Goal: Book appointment/travel/reservation

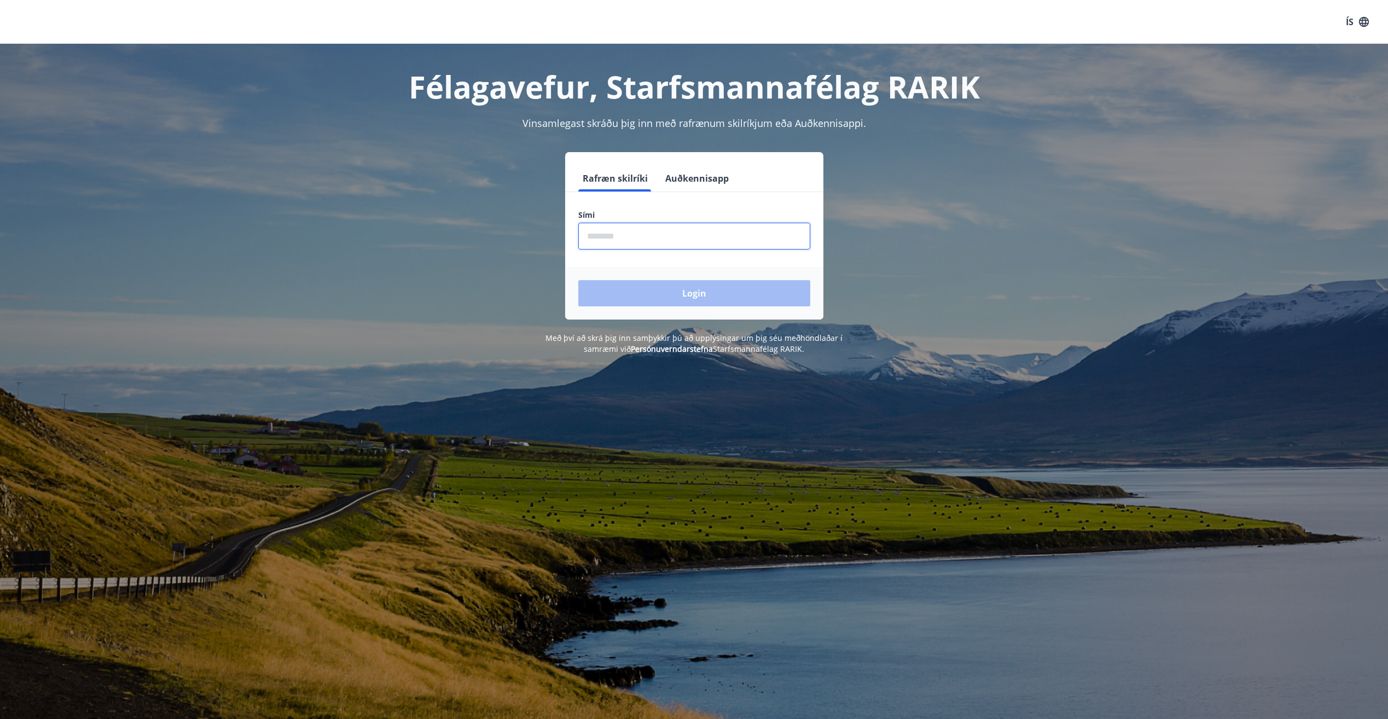
click at [693, 241] on input "phone" at bounding box center [694, 236] width 232 height 27
type input "********"
click at [703, 292] on button "Login" at bounding box center [694, 293] width 232 height 26
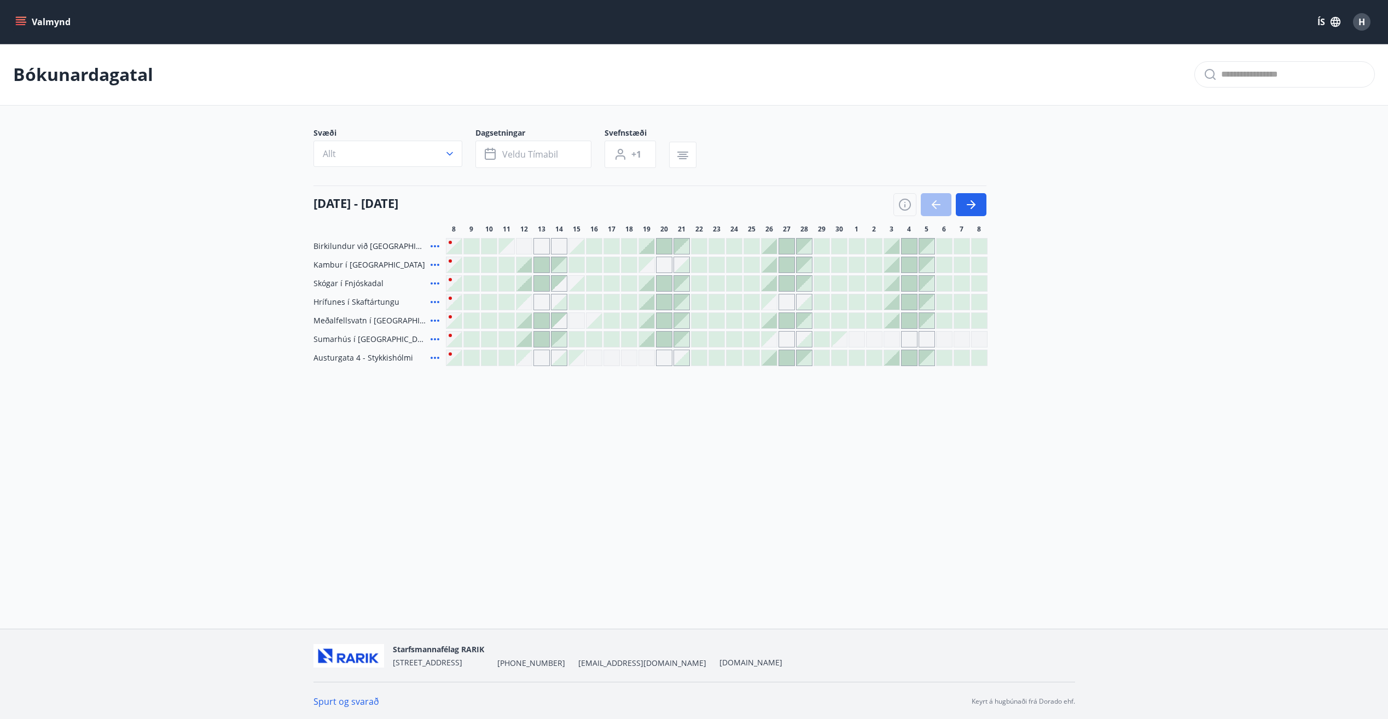
click at [645, 300] on div at bounding box center [646, 301] width 15 height 15
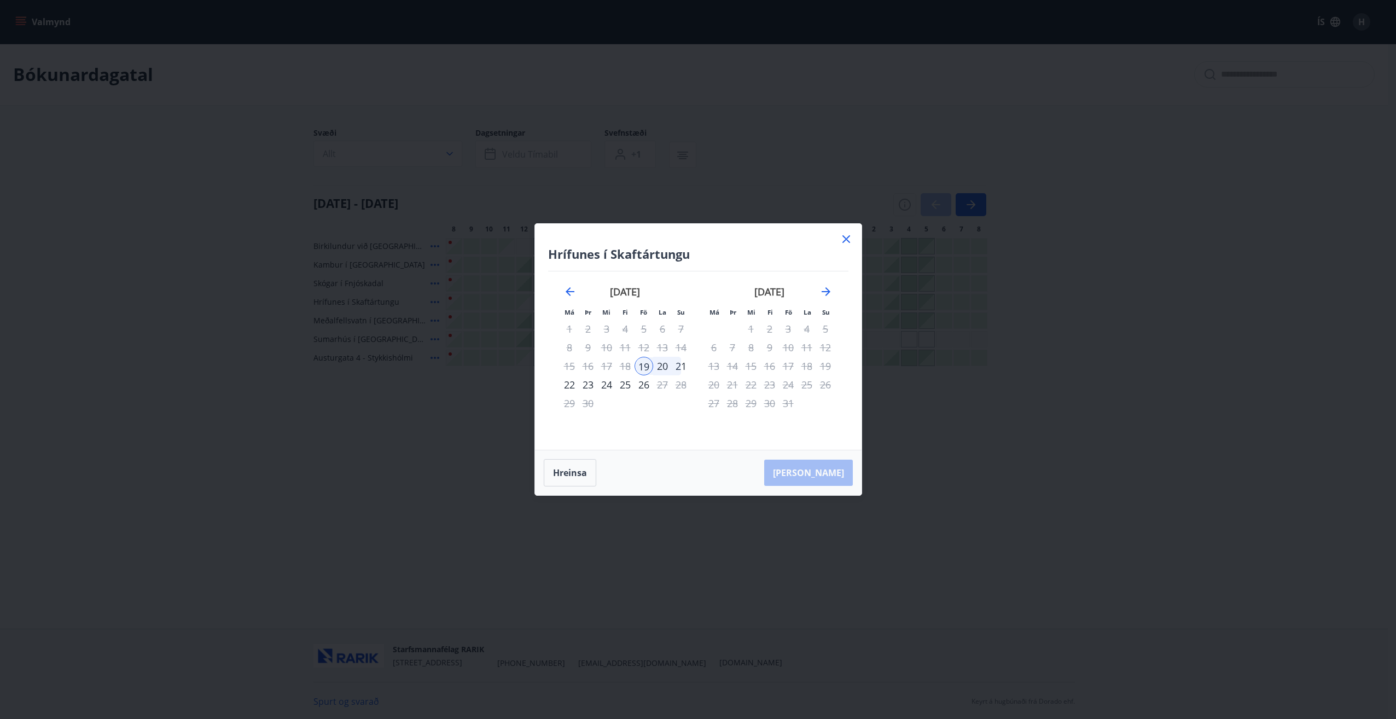
click at [683, 367] on div "21" at bounding box center [681, 366] width 19 height 19
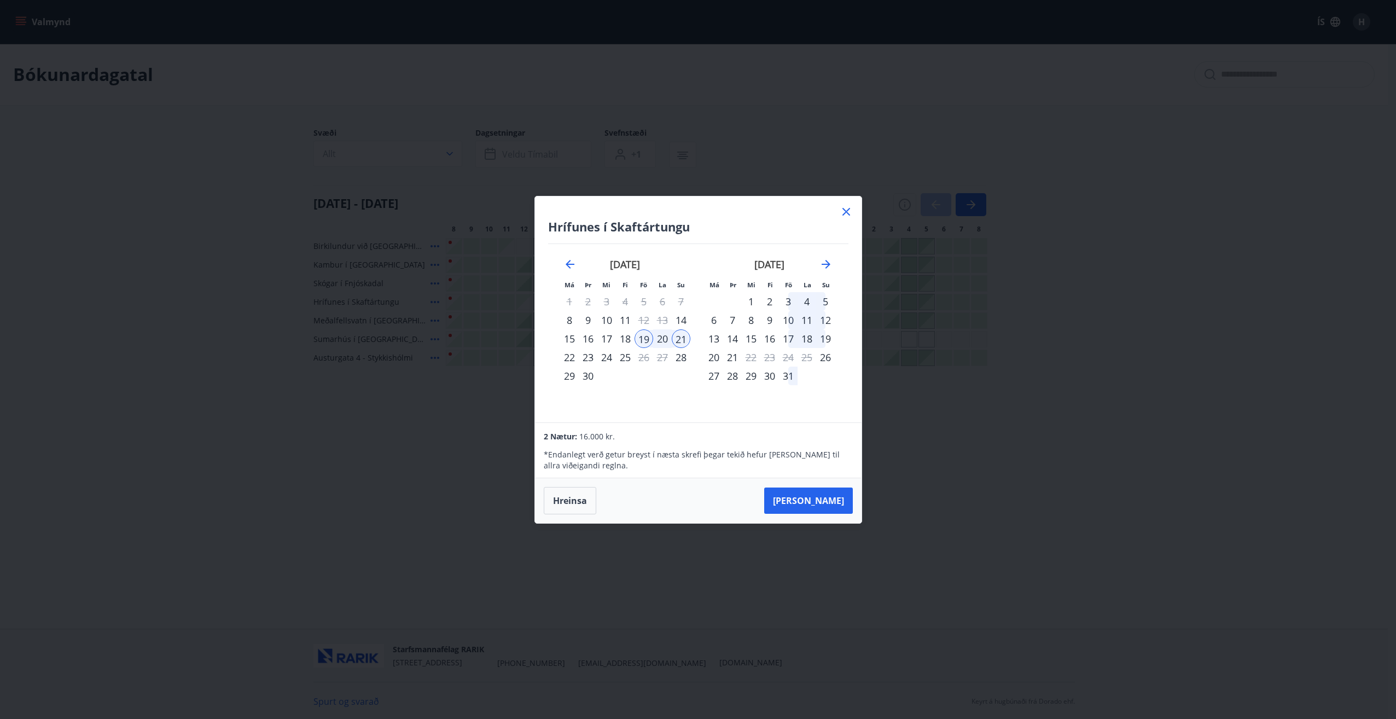
click at [630, 341] on div "18" at bounding box center [625, 338] width 19 height 19
click at [849, 213] on icon at bounding box center [846, 211] width 13 height 13
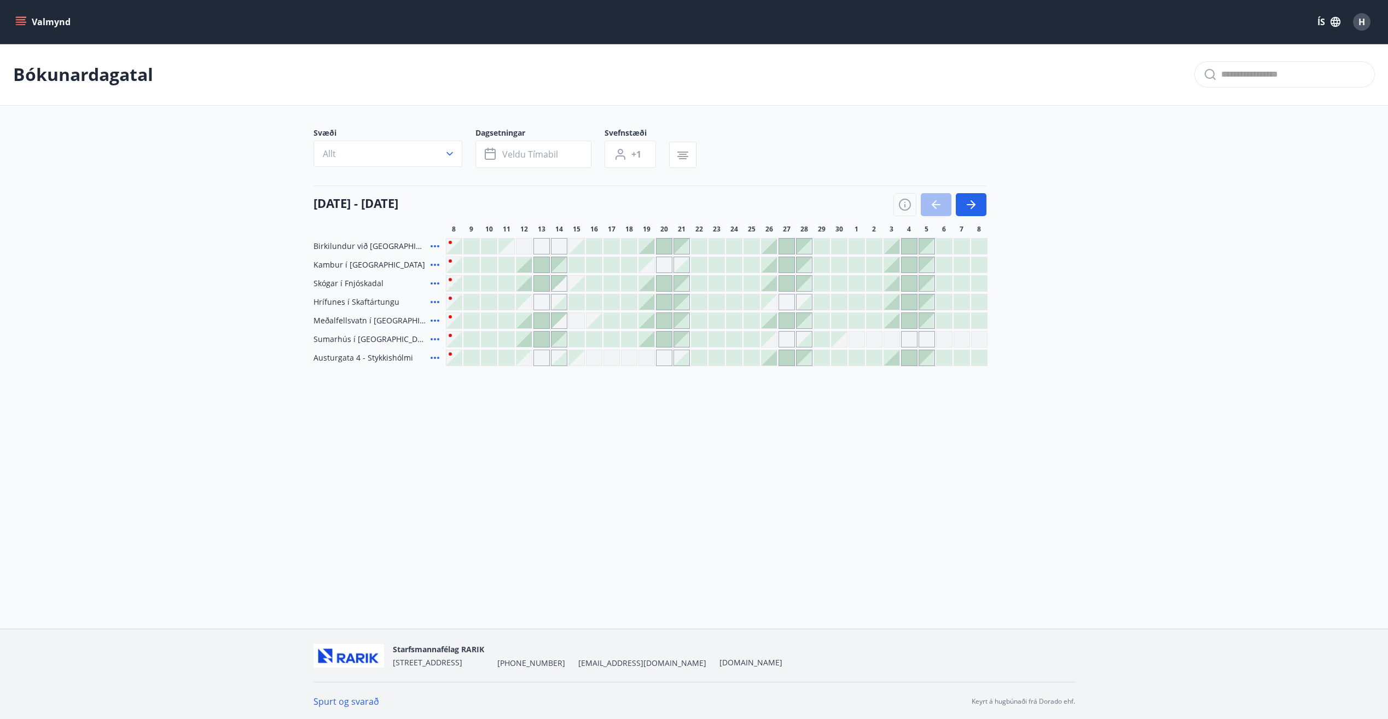
click at [526, 323] on div at bounding box center [523, 320] width 15 height 15
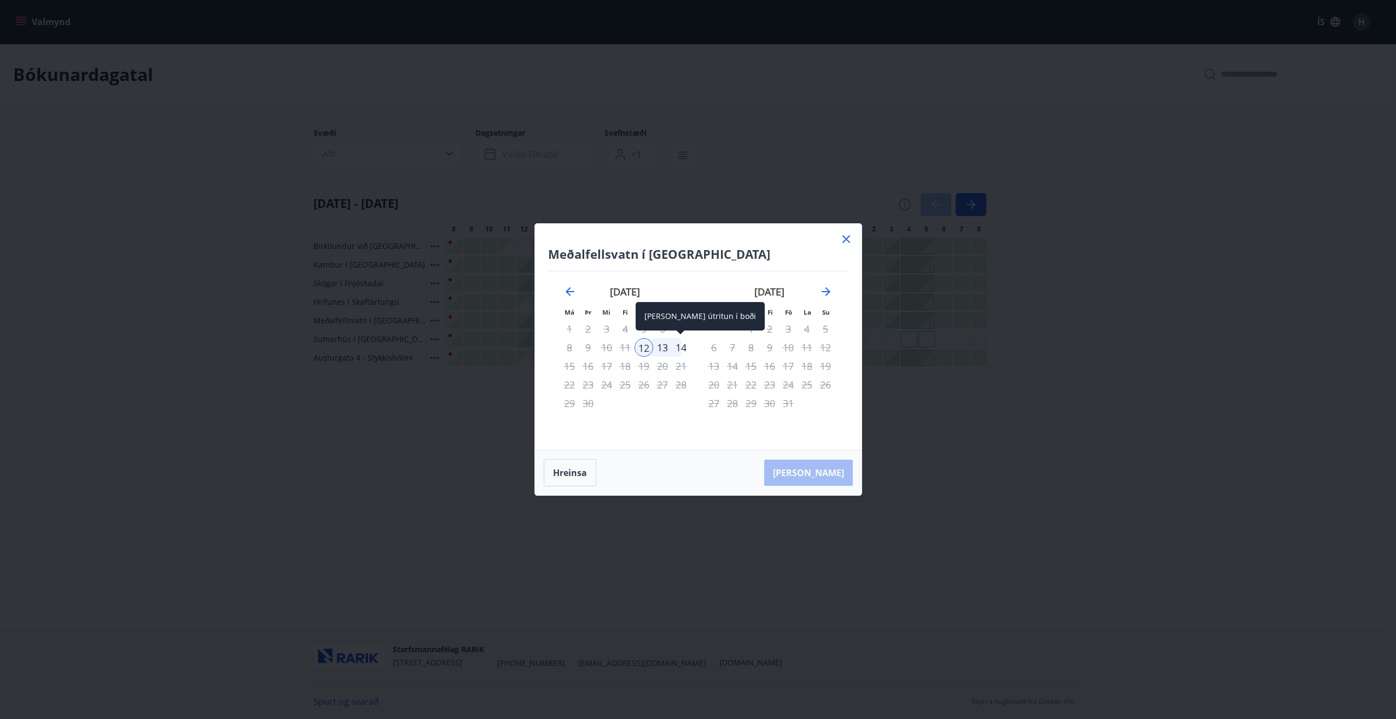
click at [682, 348] on div "14" at bounding box center [681, 347] width 19 height 19
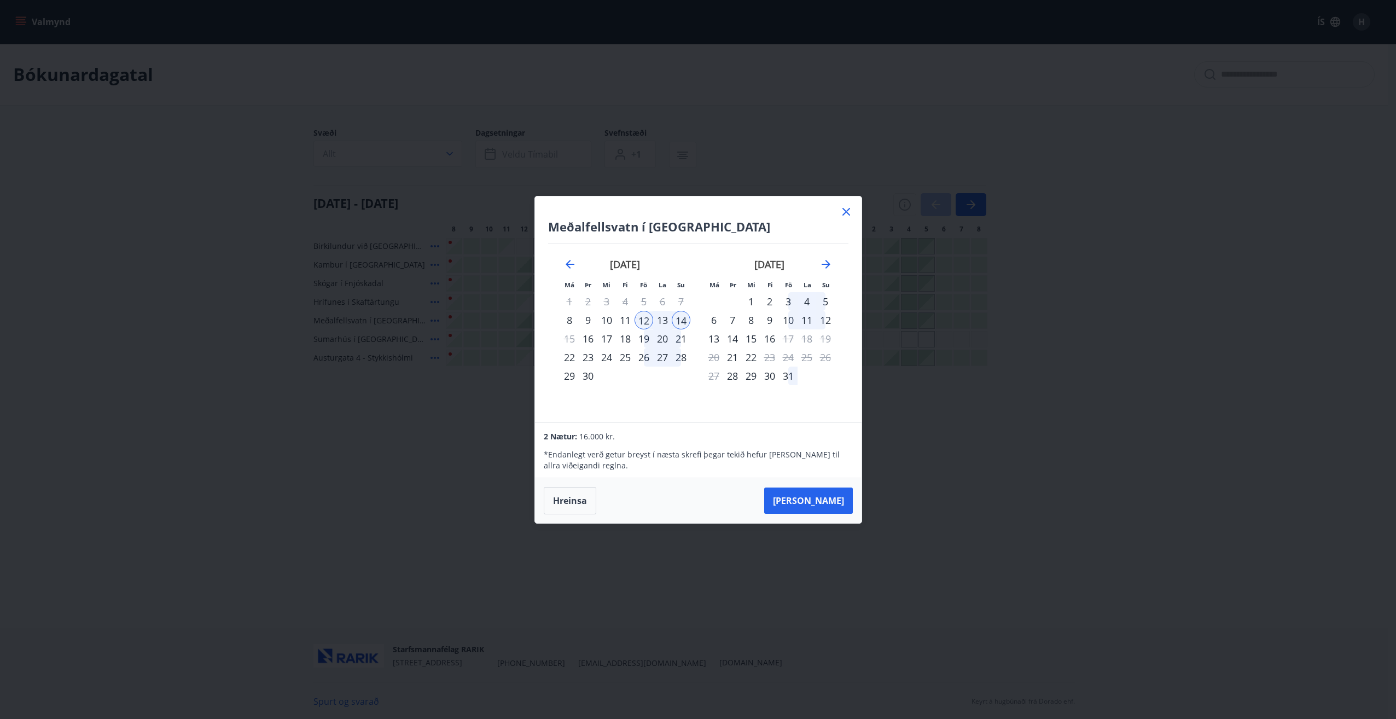
drag, startPoint x: 846, startPoint y: 213, endPoint x: 714, endPoint y: 279, distance: 148.0
click at [846, 213] on icon at bounding box center [846, 211] width 13 height 13
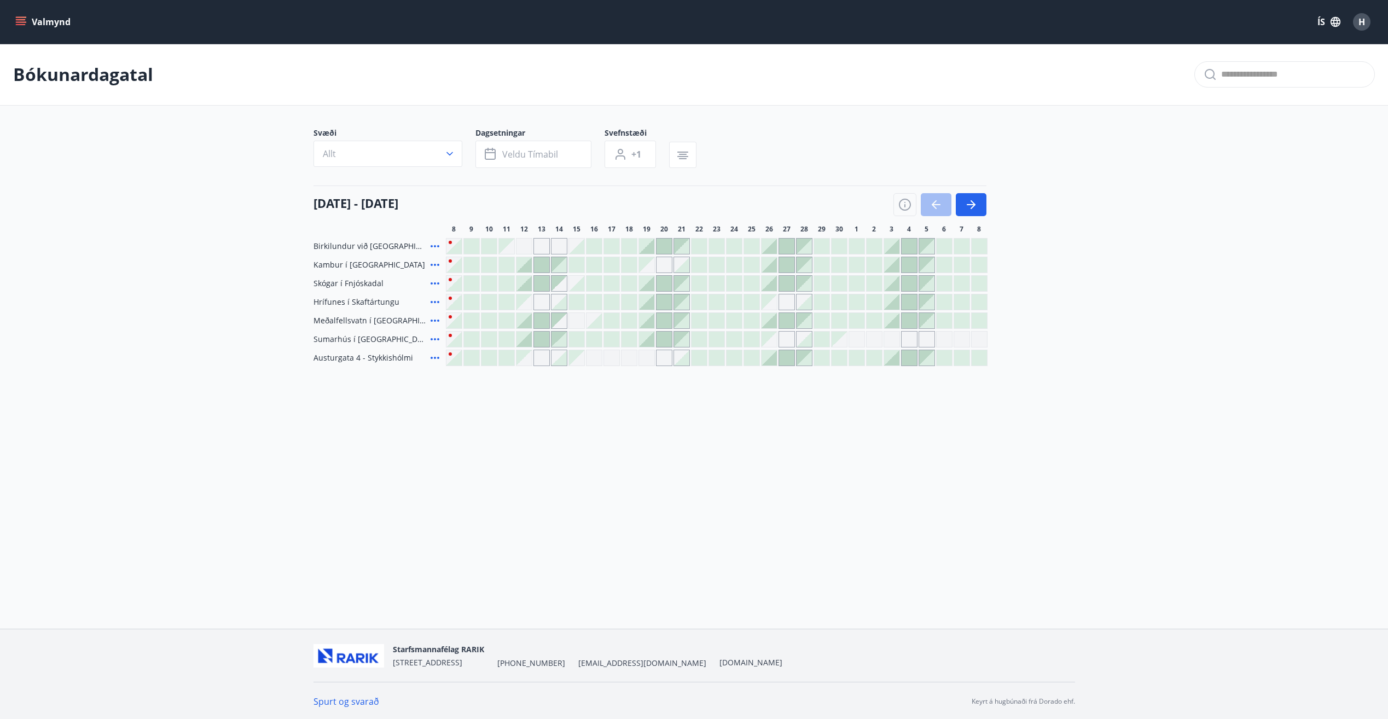
click at [435, 338] on icon at bounding box center [434, 339] width 13 height 13
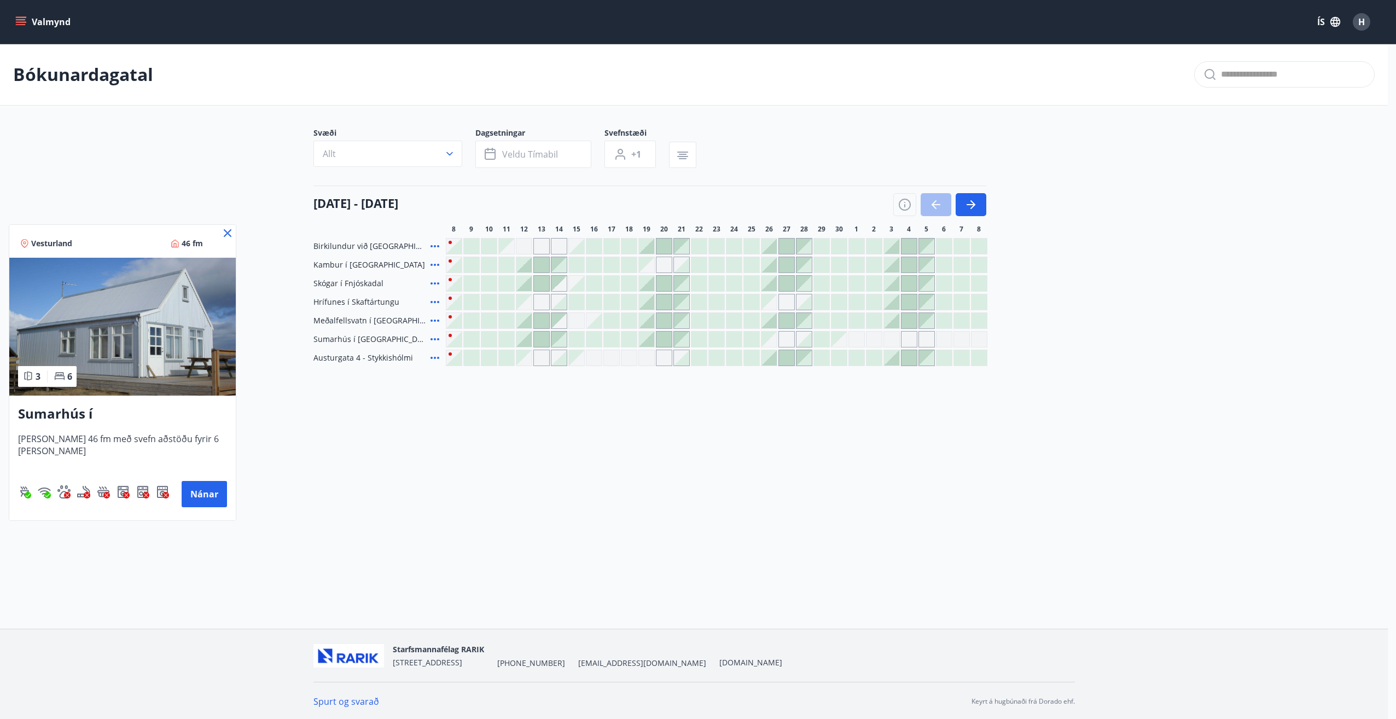
click at [95, 411] on h3 "Sumarhús í Flatey" at bounding box center [122, 414] width 209 height 20
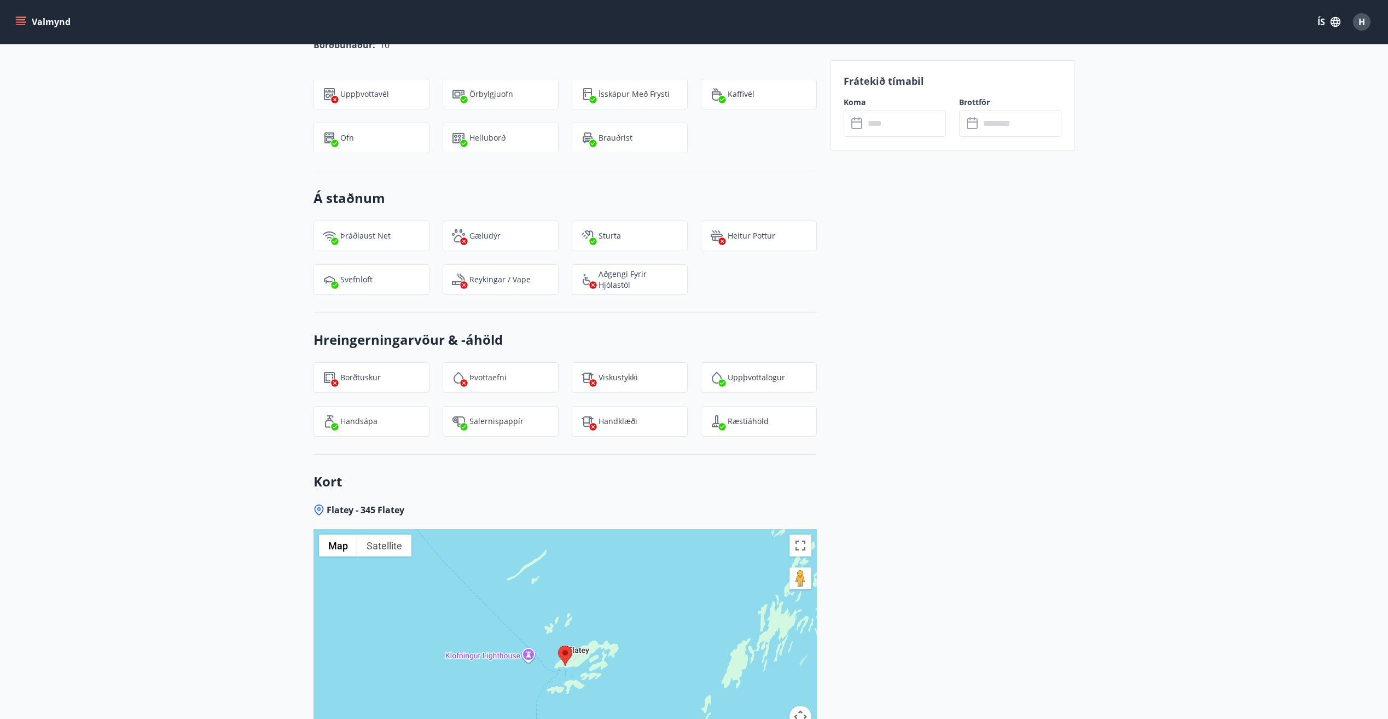
scroll to position [1506, 0]
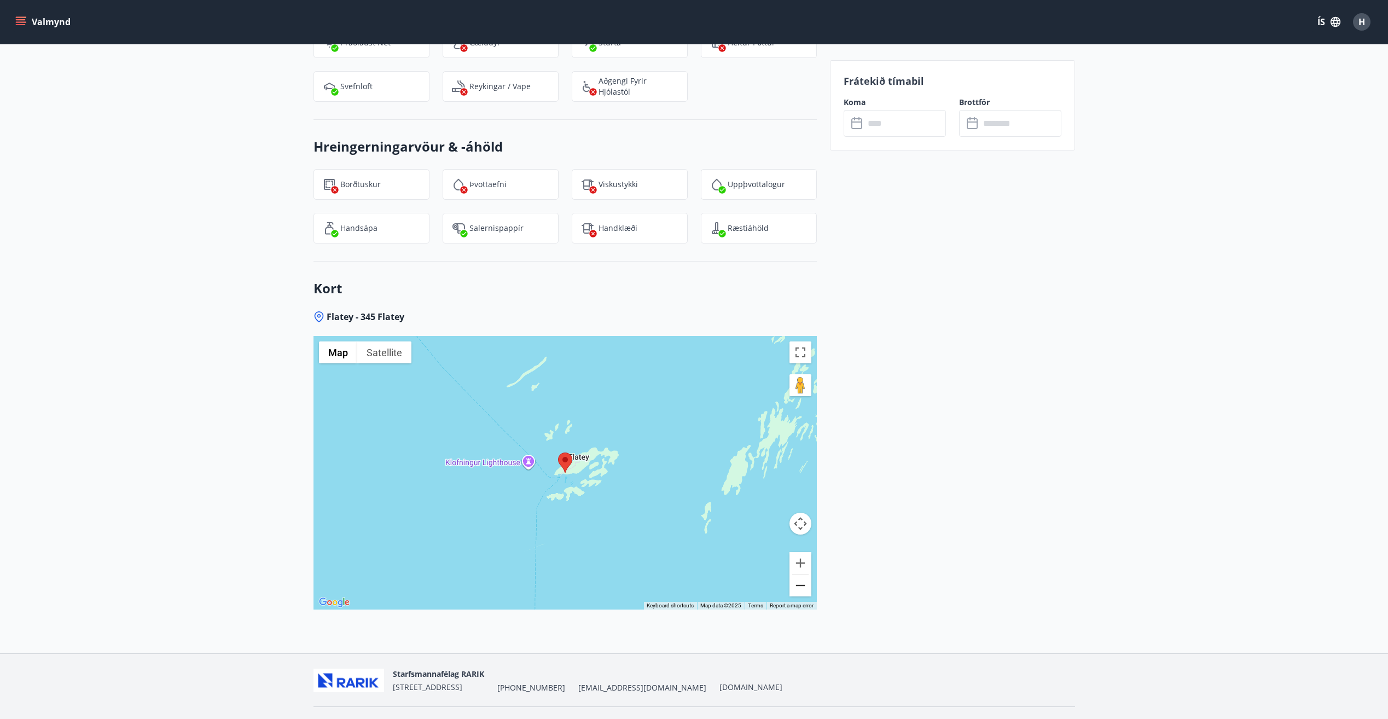
click at [801, 574] on button "Zoom out" at bounding box center [800, 585] width 22 height 22
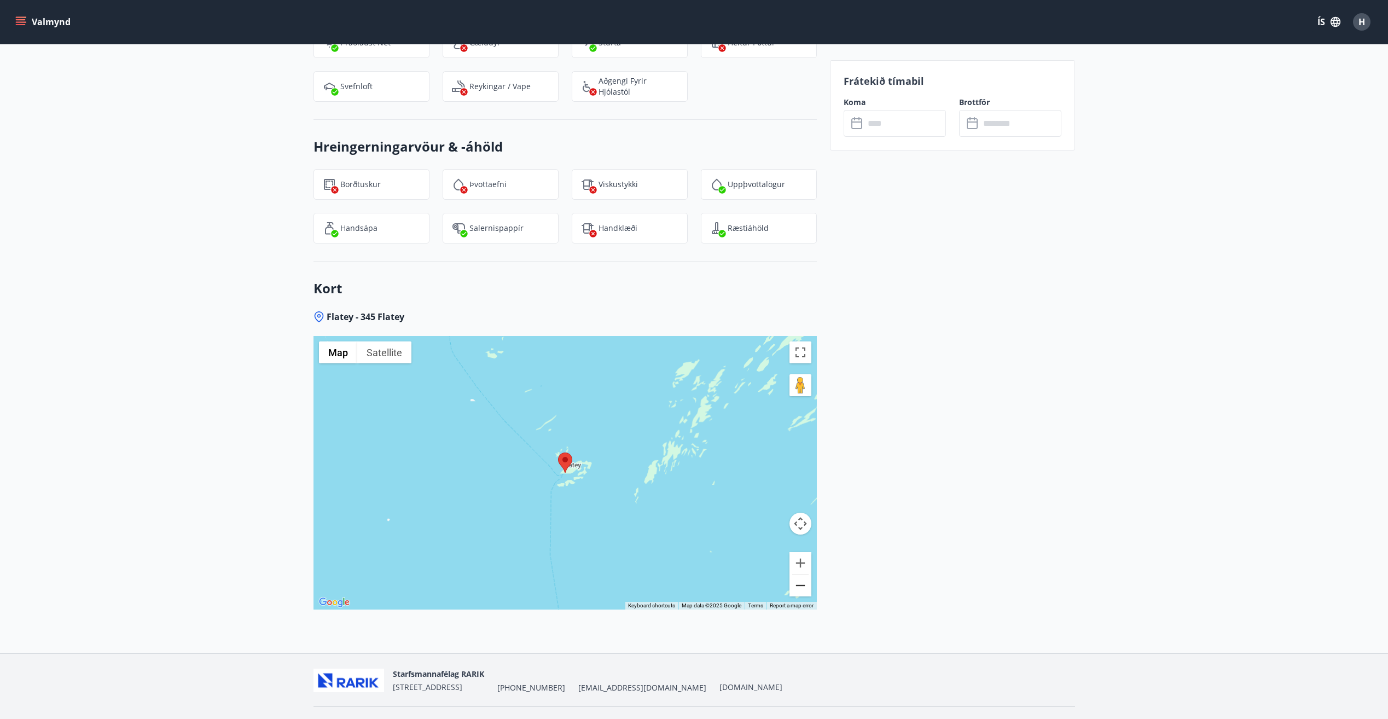
click at [801, 574] on button "Zoom out" at bounding box center [800, 585] width 22 height 22
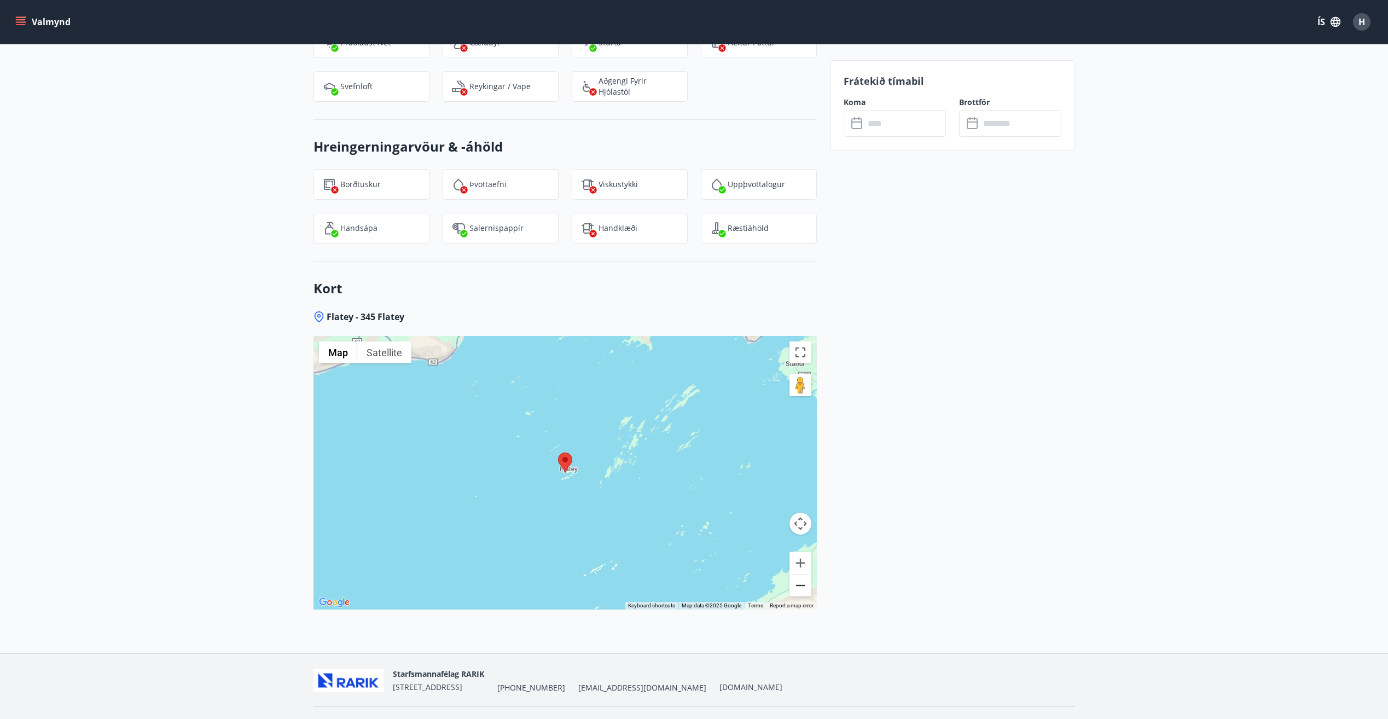
click at [801, 574] on button "Zoom out" at bounding box center [800, 585] width 22 height 22
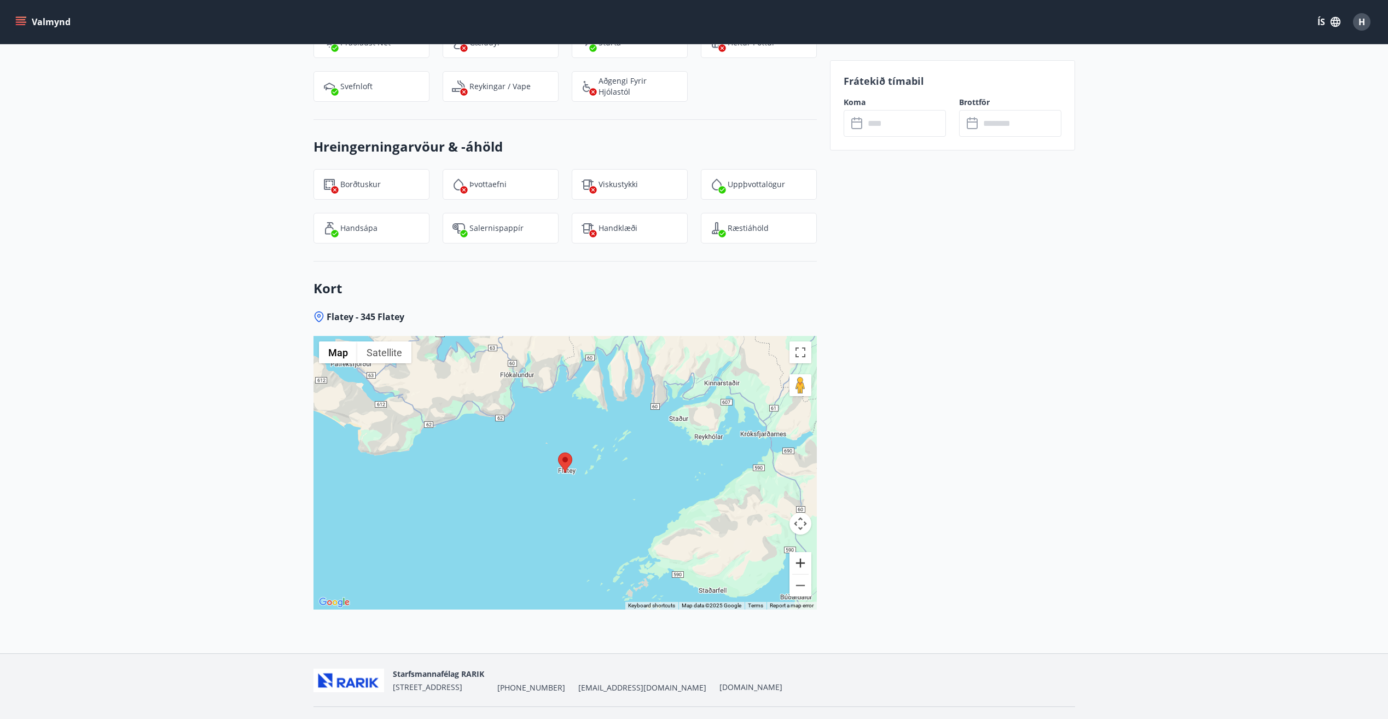
click at [799, 552] on button "Zoom in" at bounding box center [800, 563] width 22 height 22
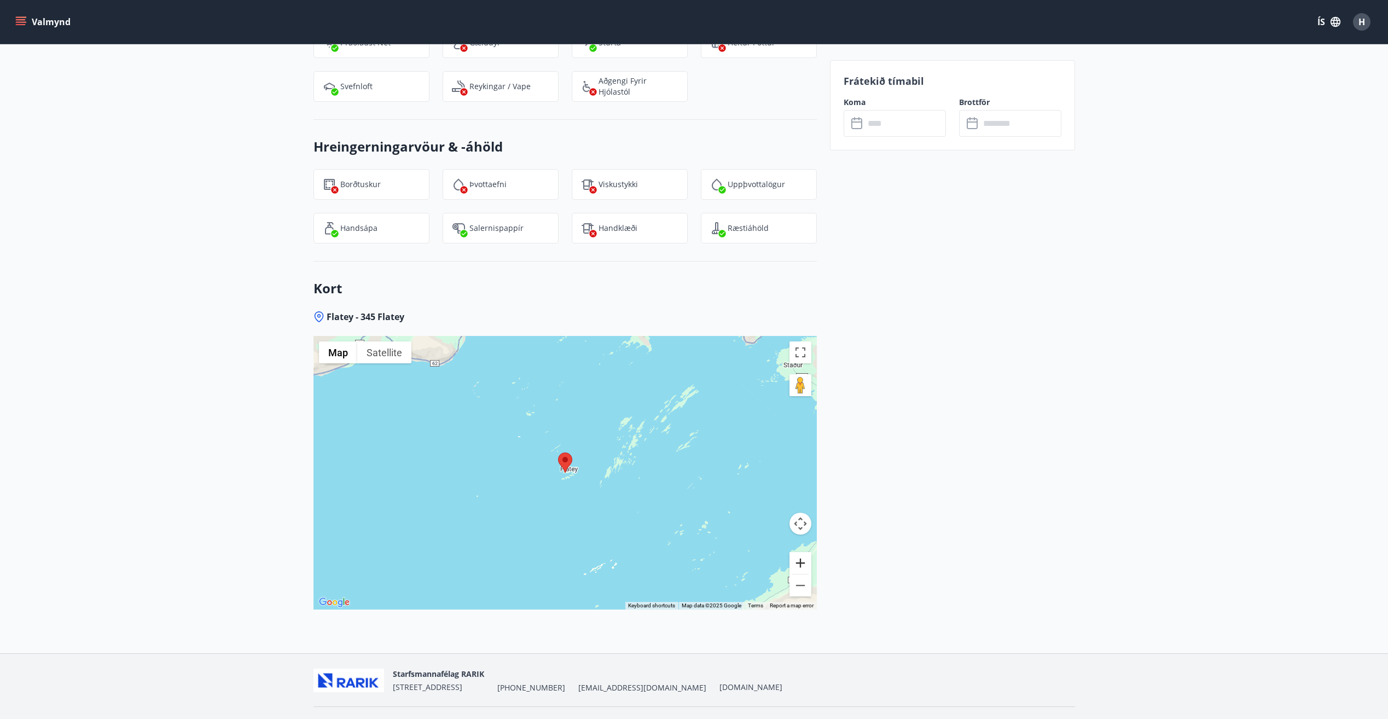
click at [799, 552] on button "Zoom in" at bounding box center [800, 563] width 22 height 22
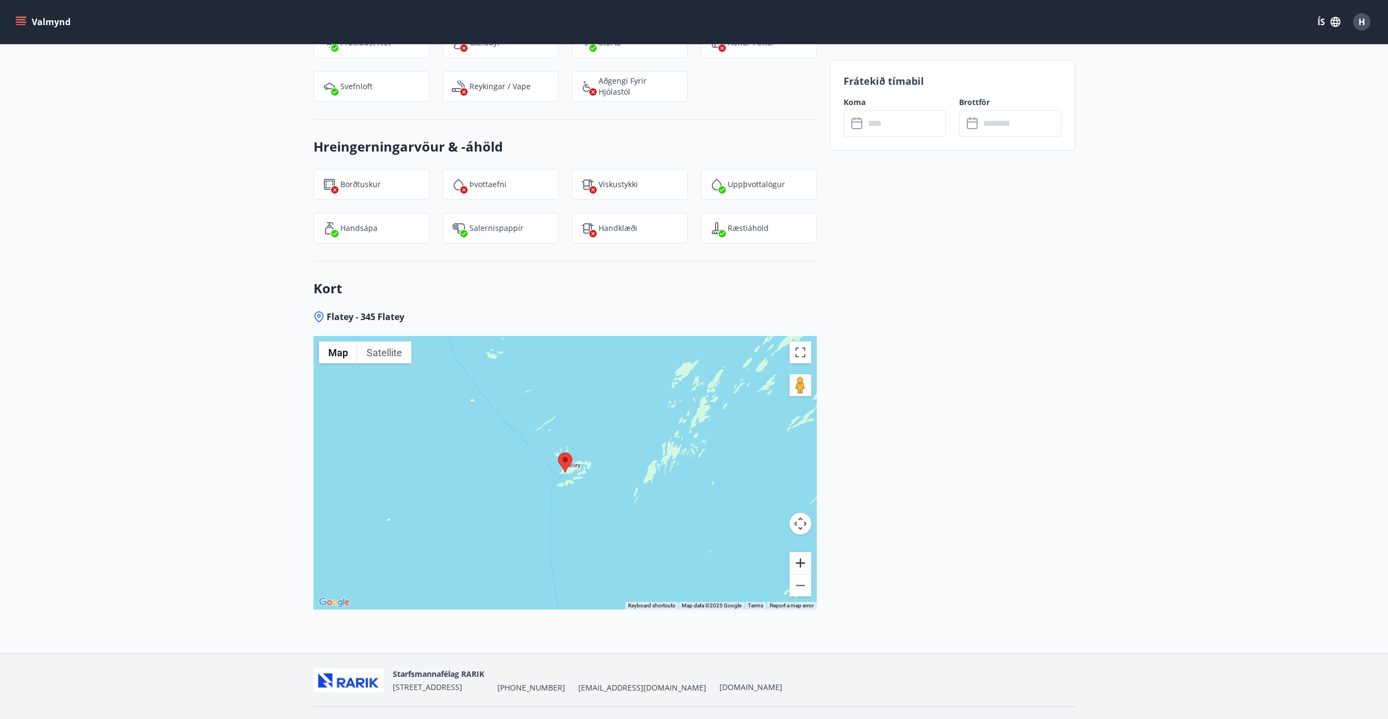
click at [799, 552] on button "Zoom in" at bounding box center [800, 563] width 22 height 22
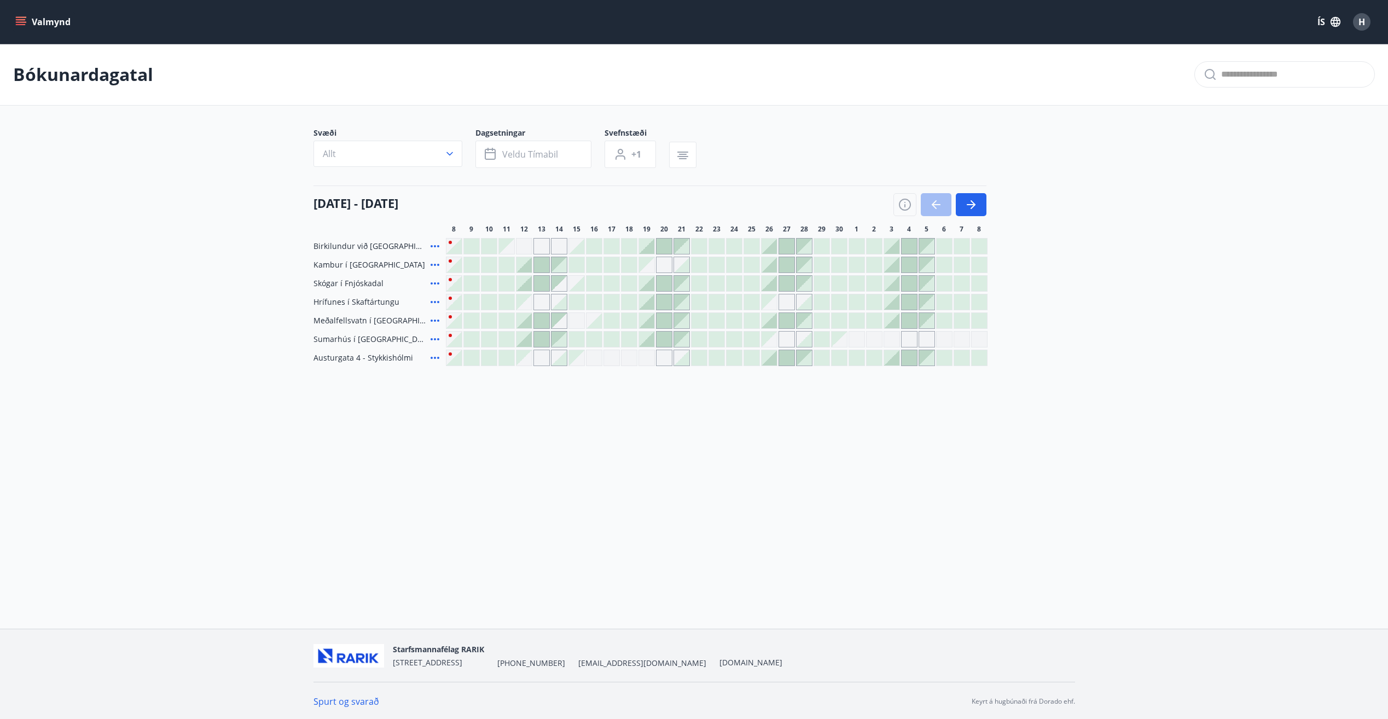
click at [435, 265] on icon at bounding box center [435, 265] width 9 height 2
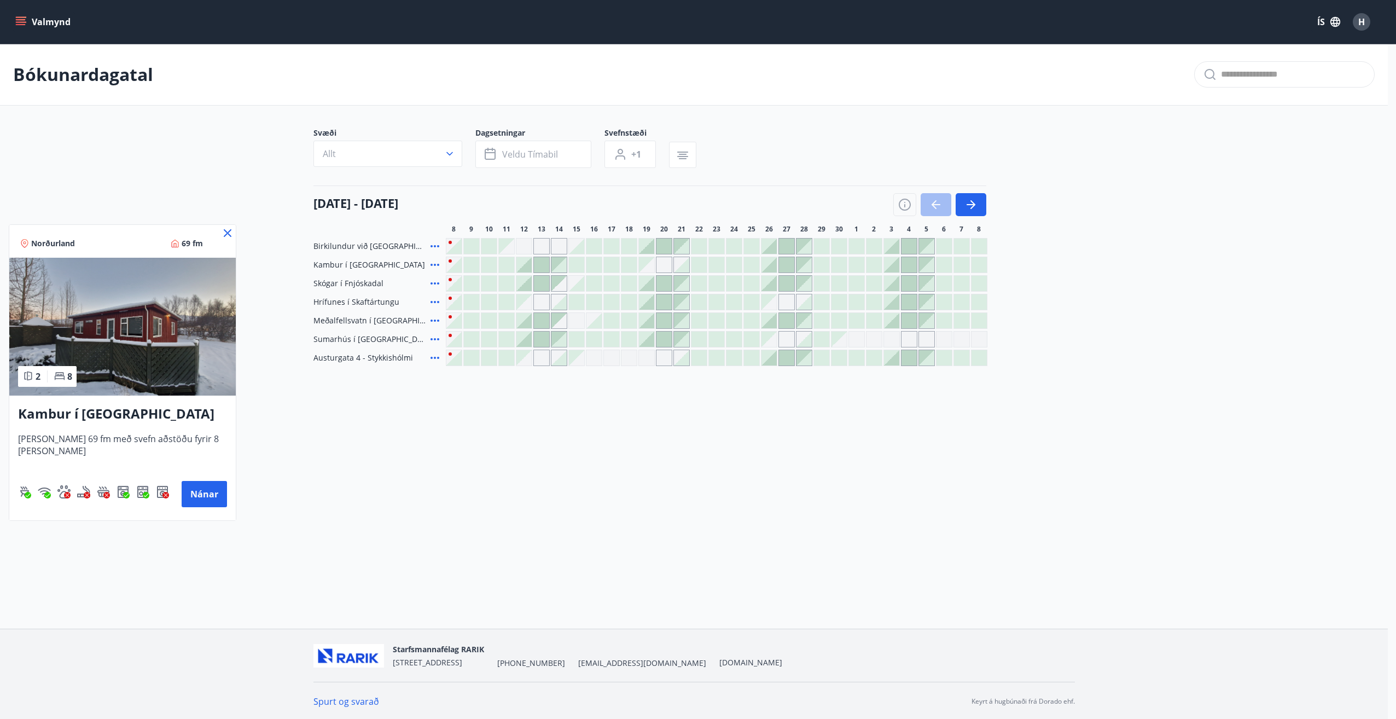
click at [71, 414] on h3 "Kambur í Aðaldal" at bounding box center [122, 414] width 209 height 20
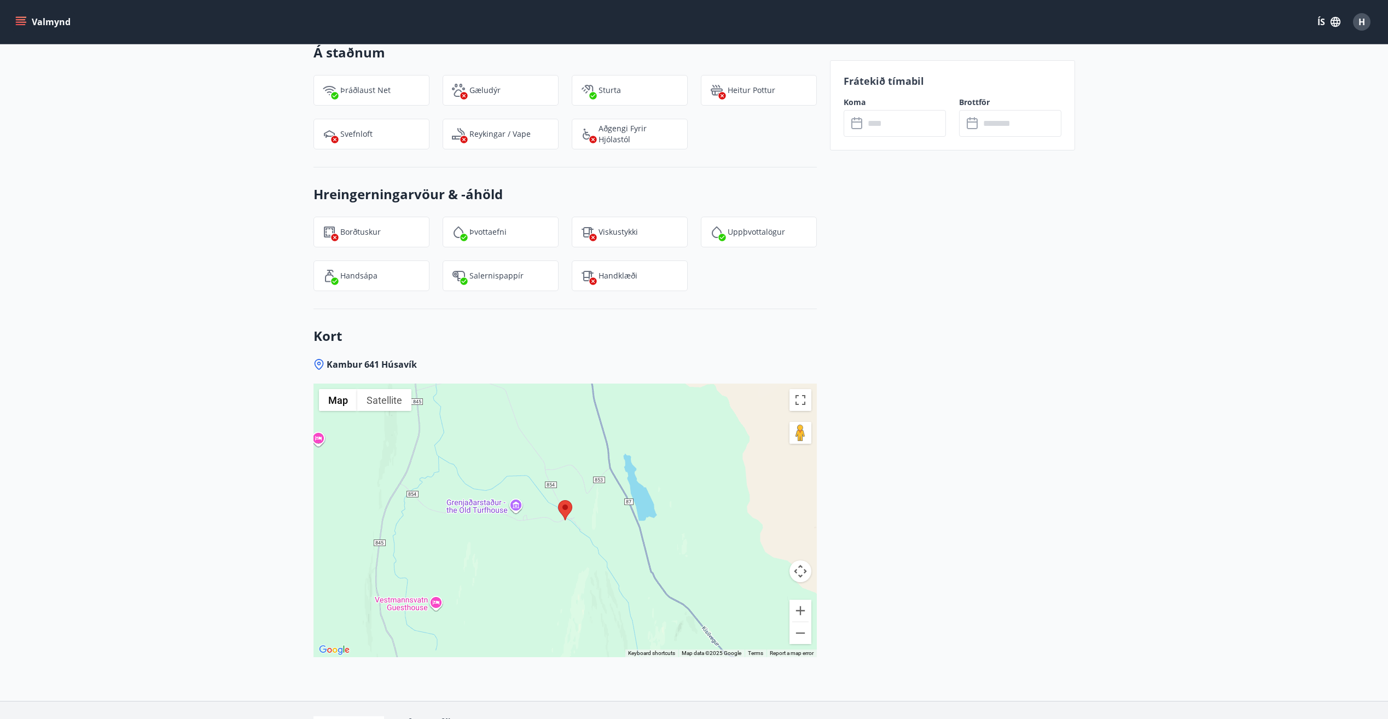
scroll to position [1412, 0]
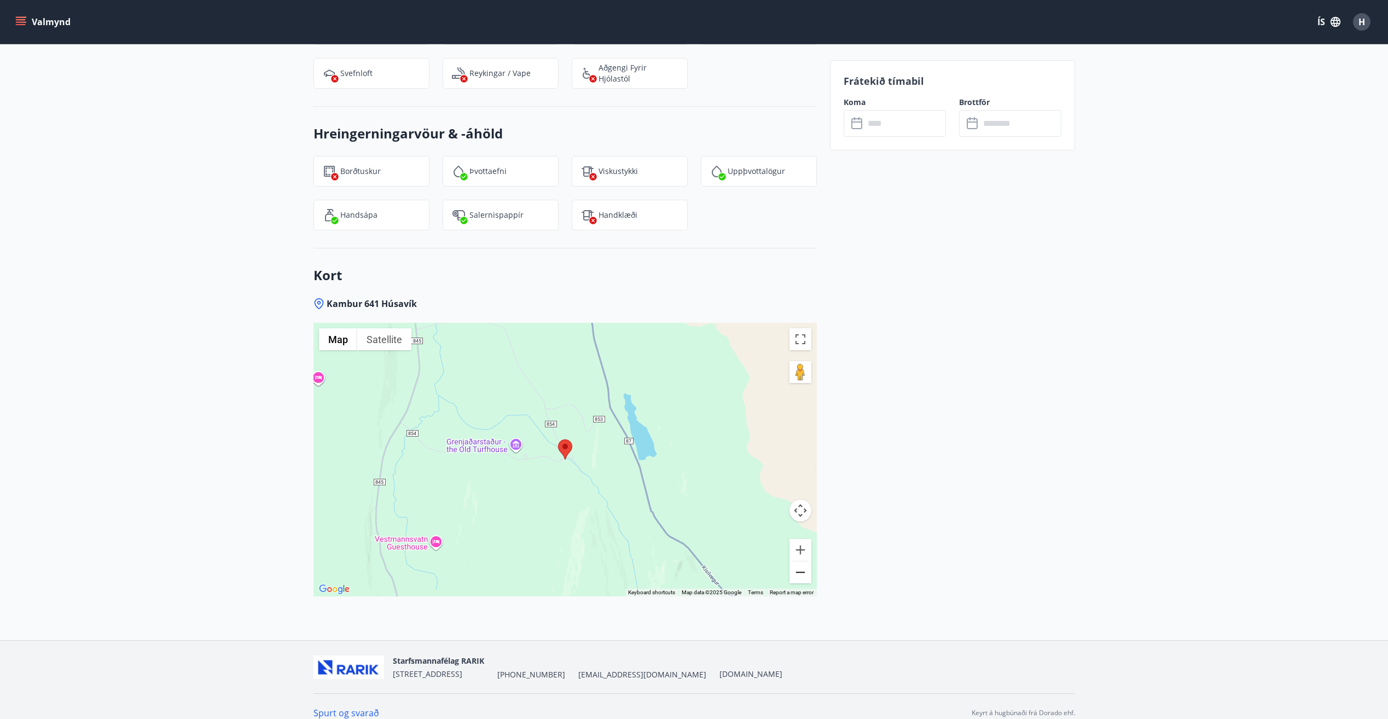
click at [801, 562] on button "Zoom out" at bounding box center [800, 572] width 22 height 22
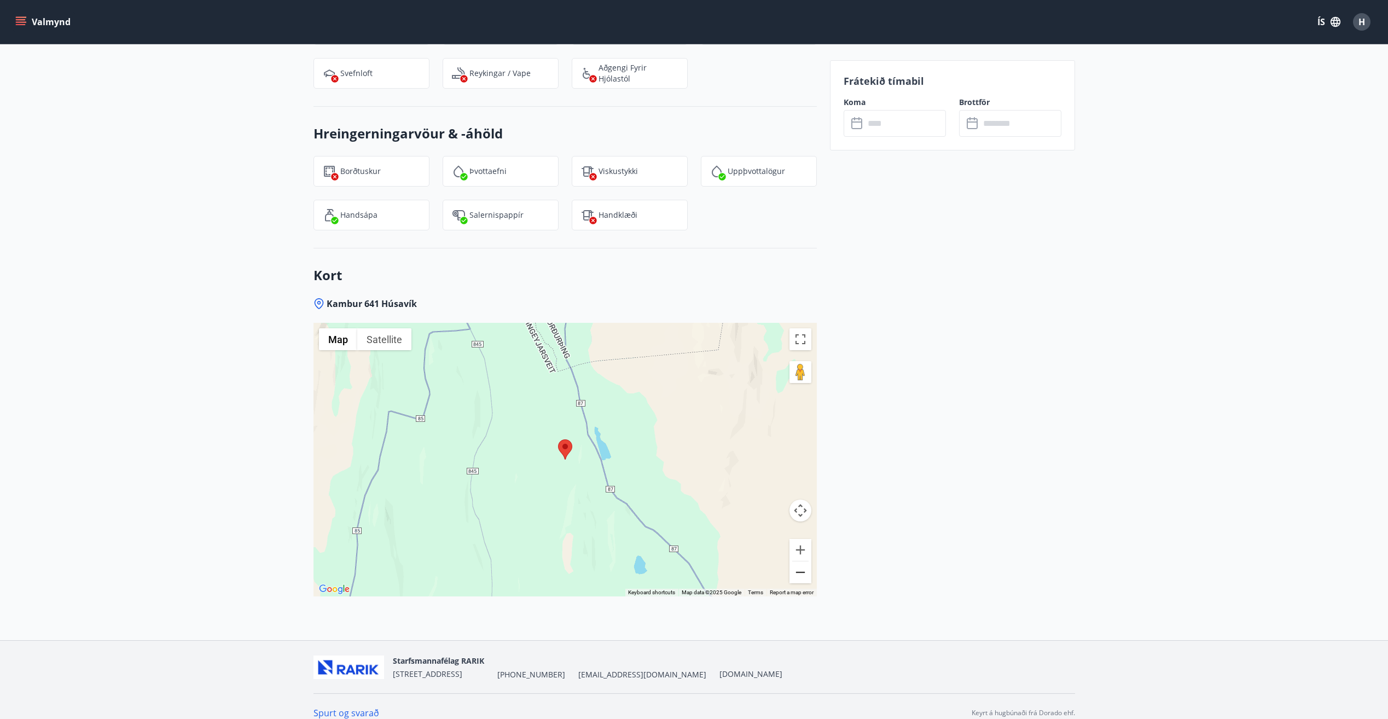
click at [801, 562] on button "Zoom out" at bounding box center [800, 572] width 22 height 22
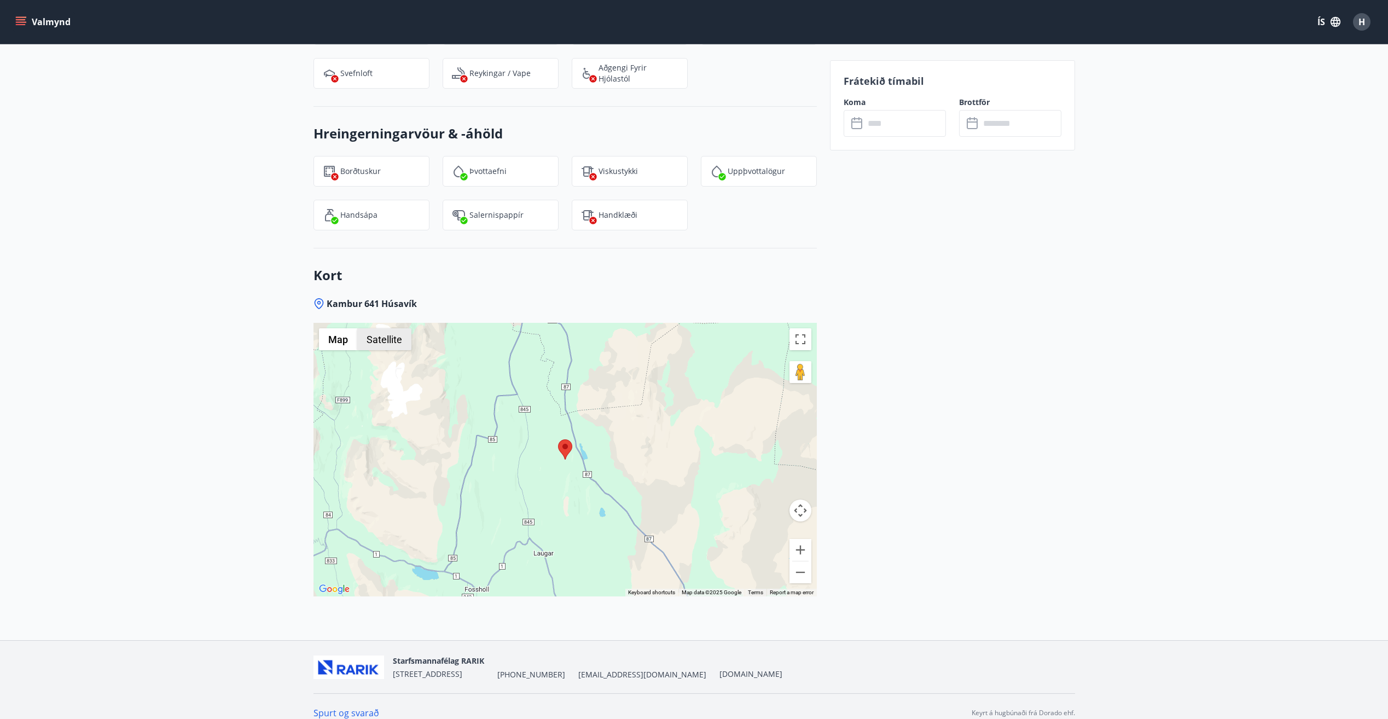
click at [388, 328] on button "Satellite" at bounding box center [384, 339] width 54 height 22
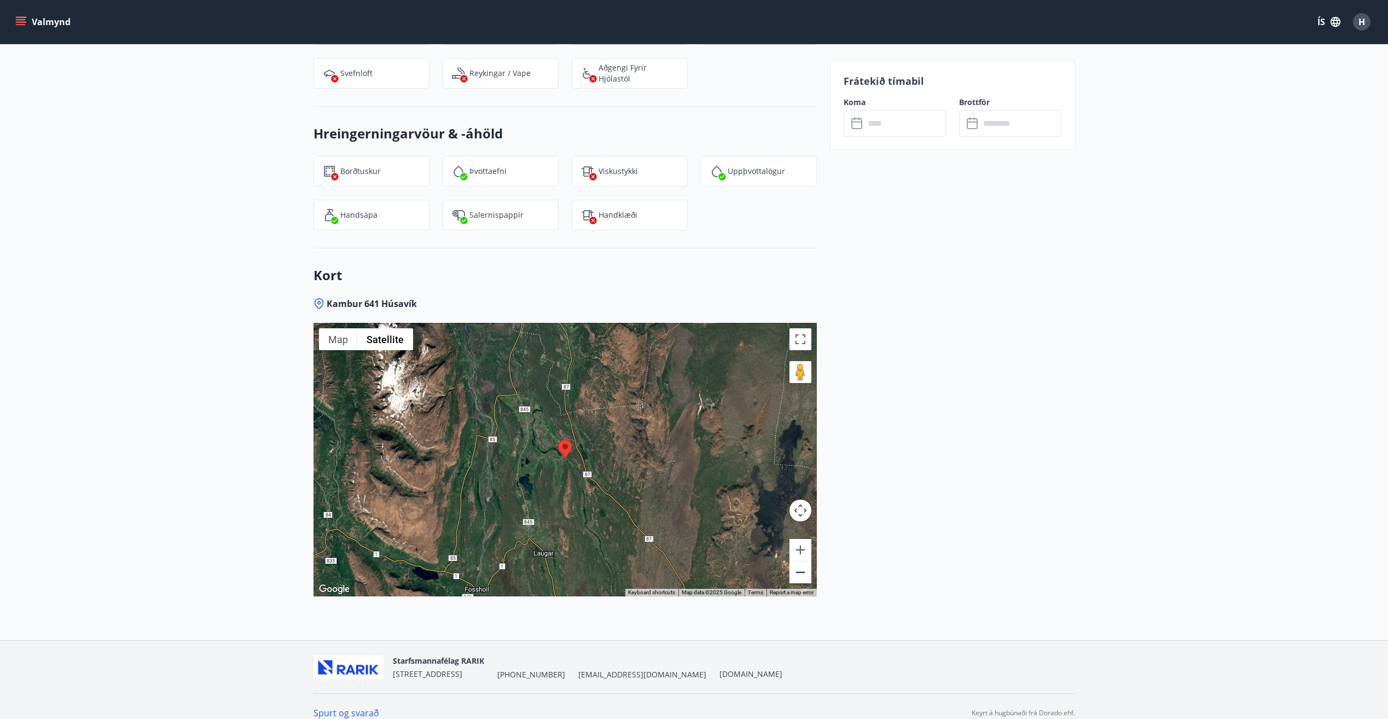
click at [804, 562] on button "Zoom out" at bounding box center [800, 572] width 22 height 22
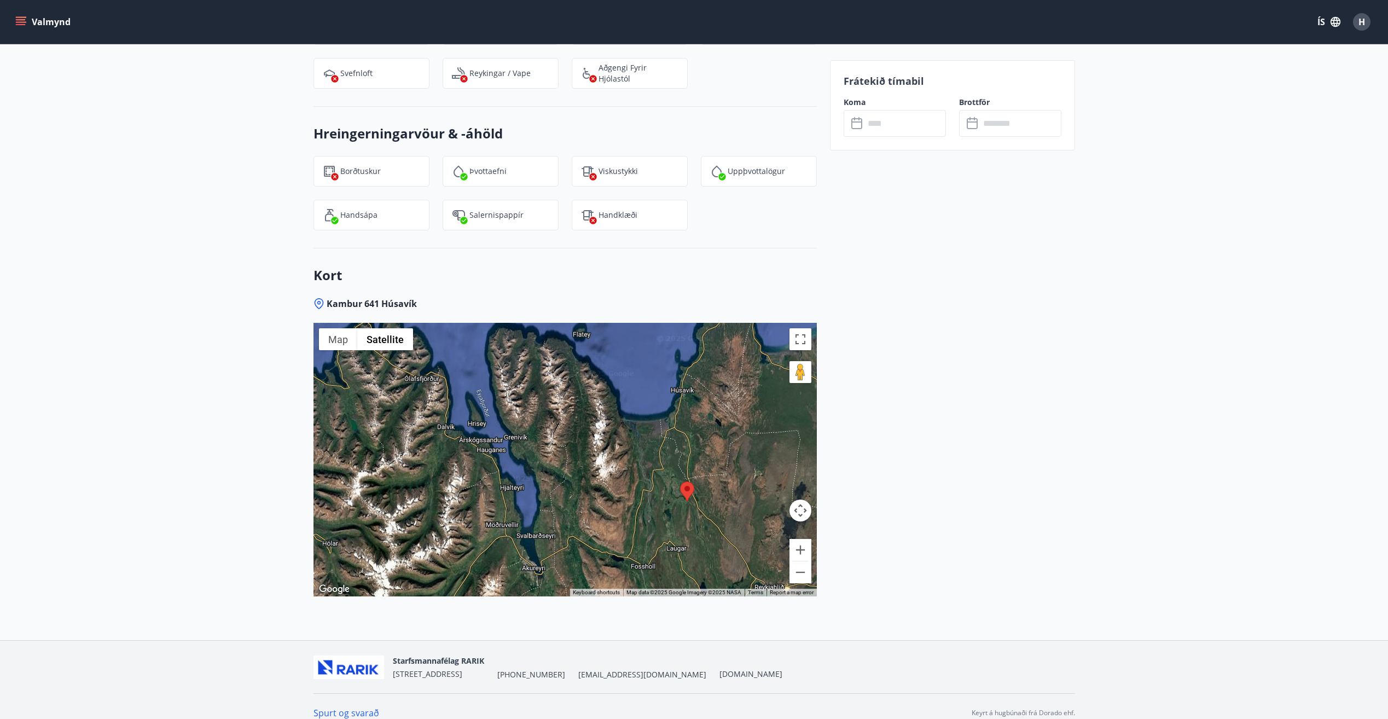
drag, startPoint x: 535, startPoint y: 482, endPoint x: 660, endPoint y: 525, distance: 131.8
click at [660, 525] on div at bounding box center [564, 460] width 503 height 274
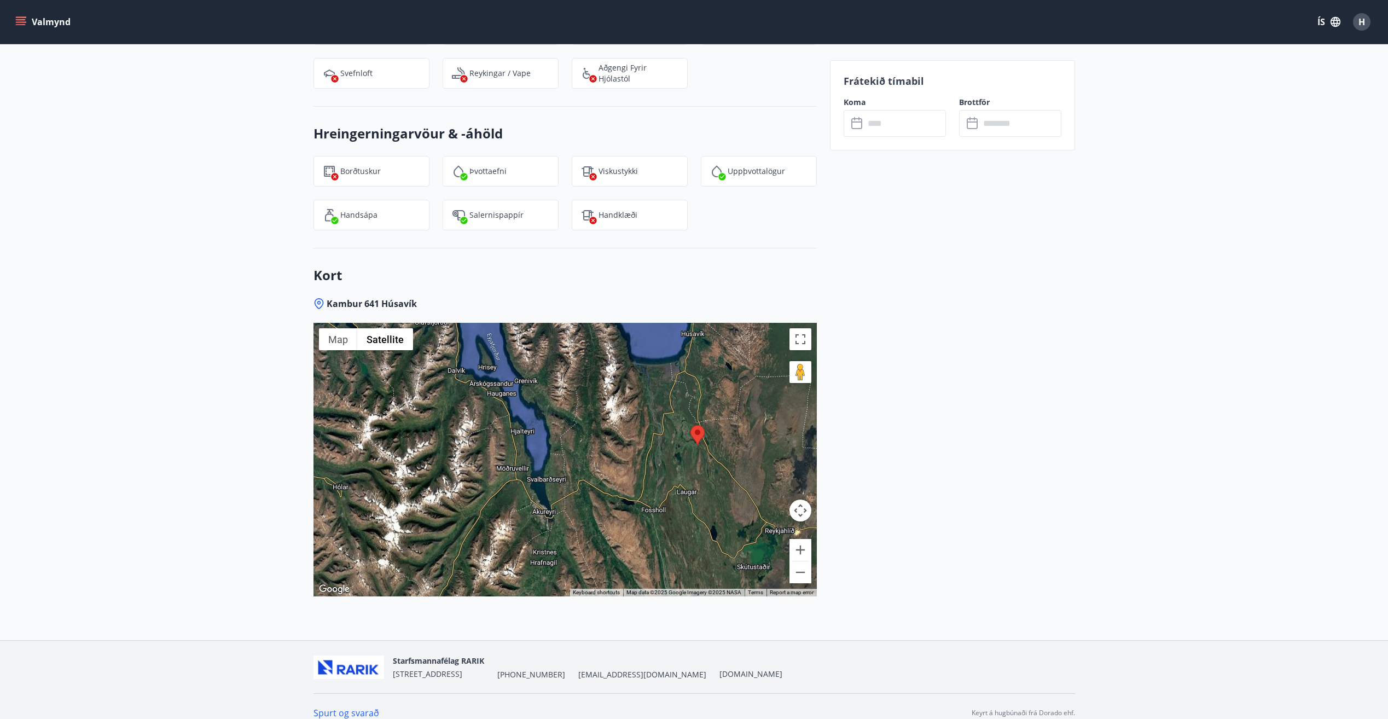
drag, startPoint x: 585, startPoint y: 482, endPoint x: 598, endPoint y: 431, distance: 53.2
click at [598, 431] on div at bounding box center [564, 460] width 503 height 274
click at [19, 22] on icon "menu" at bounding box center [22, 21] width 12 height 1
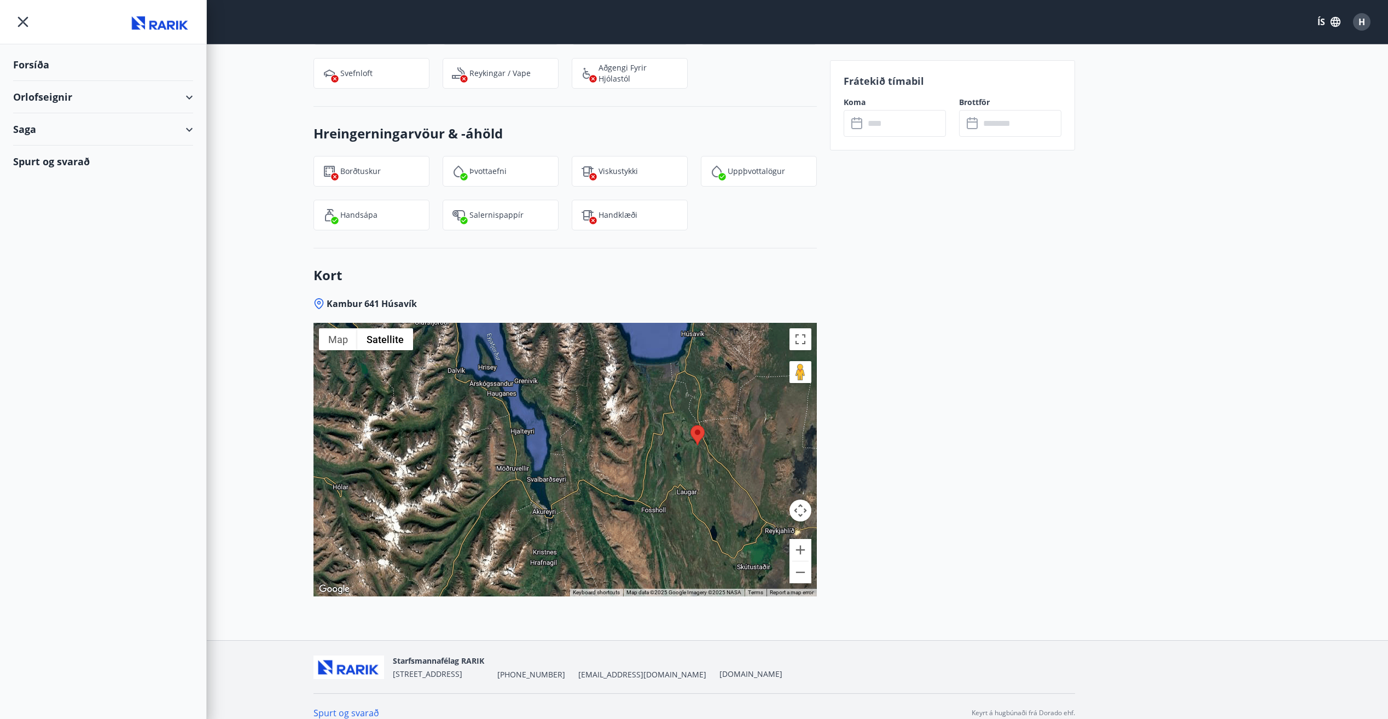
click at [27, 63] on div "Forsíða" at bounding box center [103, 65] width 180 height 32
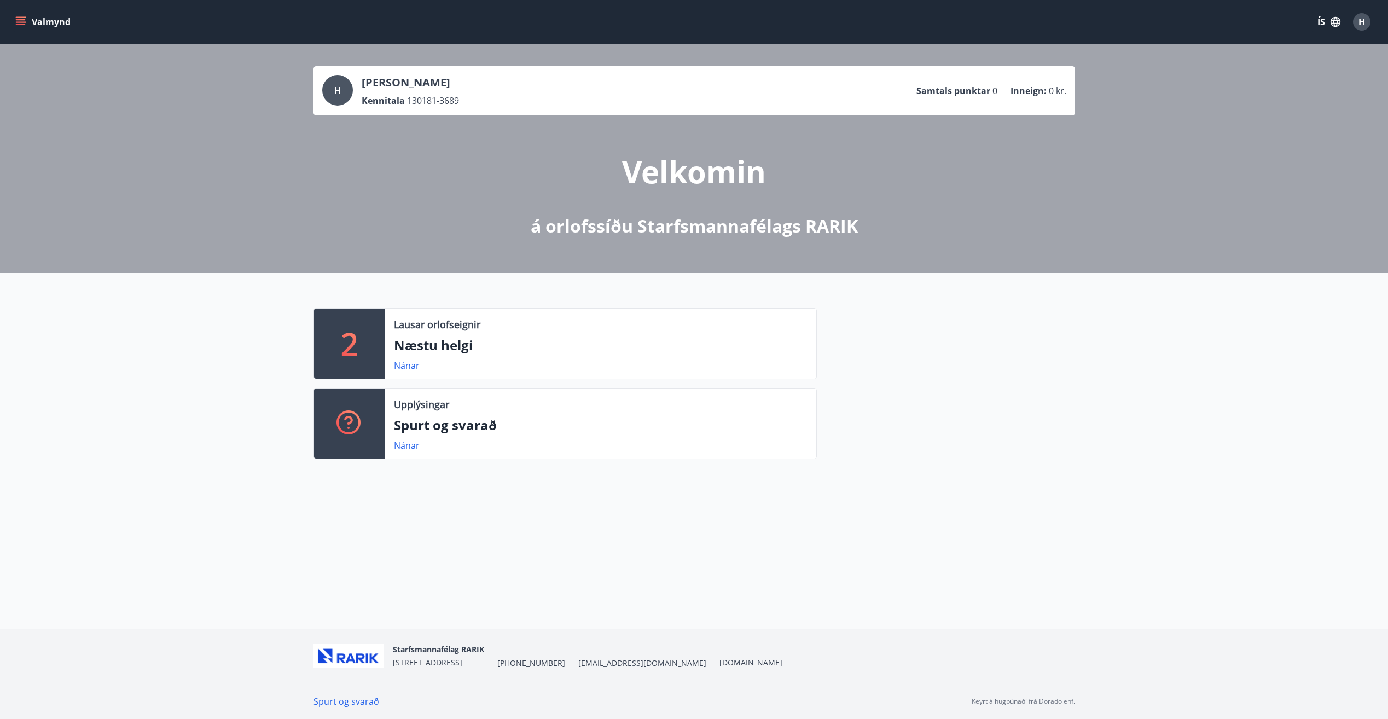
scroll to position [2, 0]
